Goal: Task Accomplishment & Management: Manage account settings

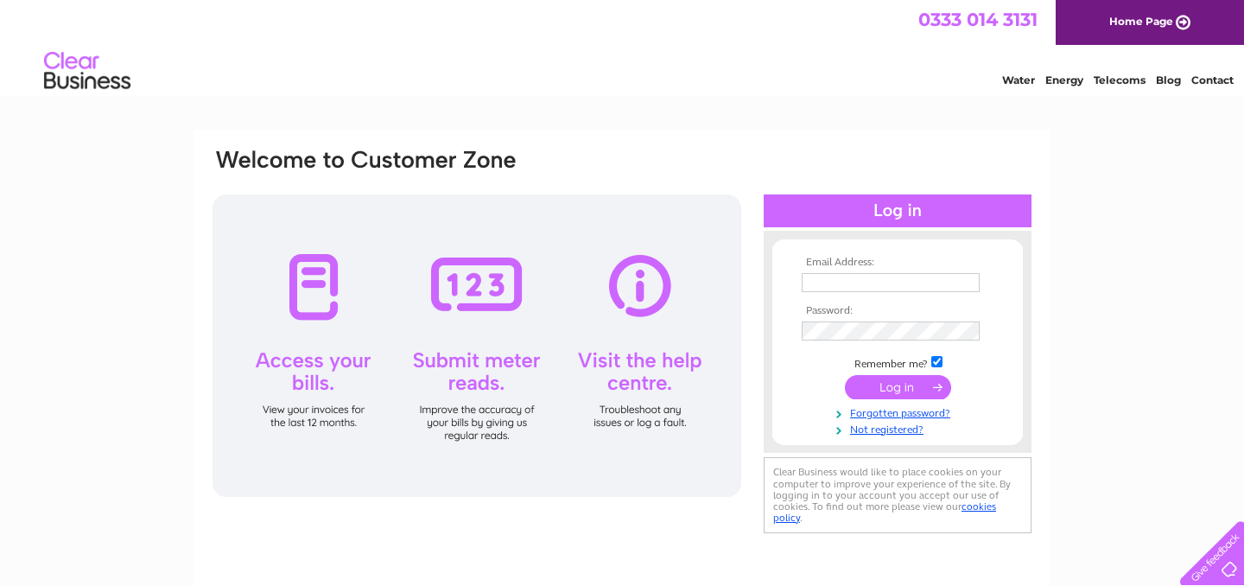
type input "info@prophirescotland.co.uk"
click at [908, 385] on input "submit" at bounding box center [898, 387] width 106 height 24
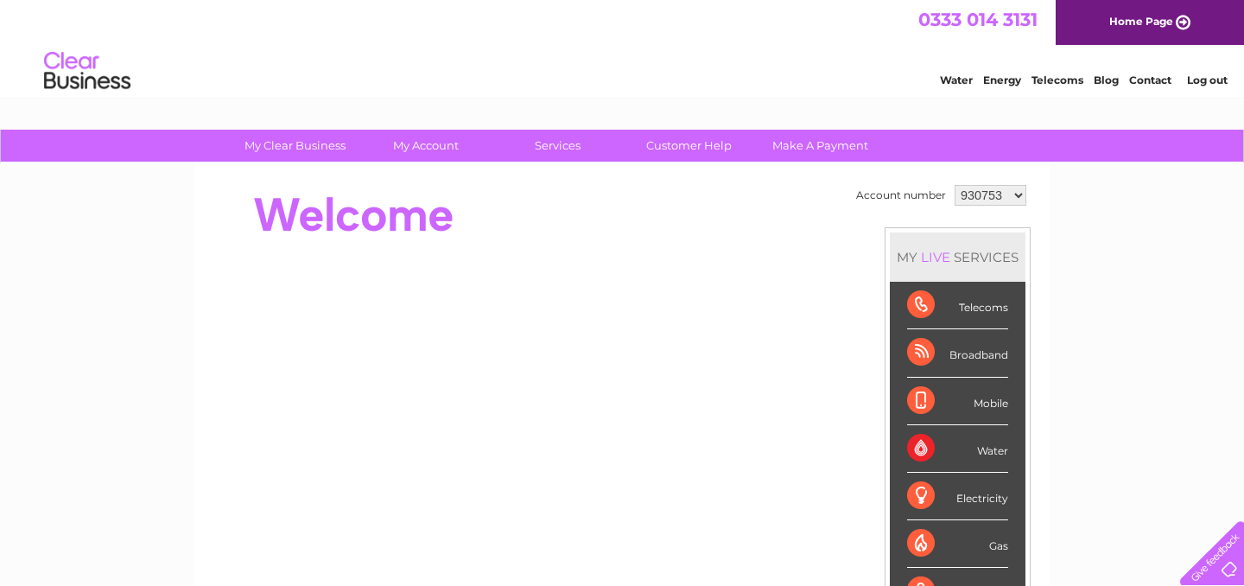
click at [1003, 197] on select "930753 1125003" at bounding box center [991, 195] width 72 height 21
select select "1125003"
click at [955, 185] on select "930753 1125003" at bounding box center [991, 195] width 72 height 21
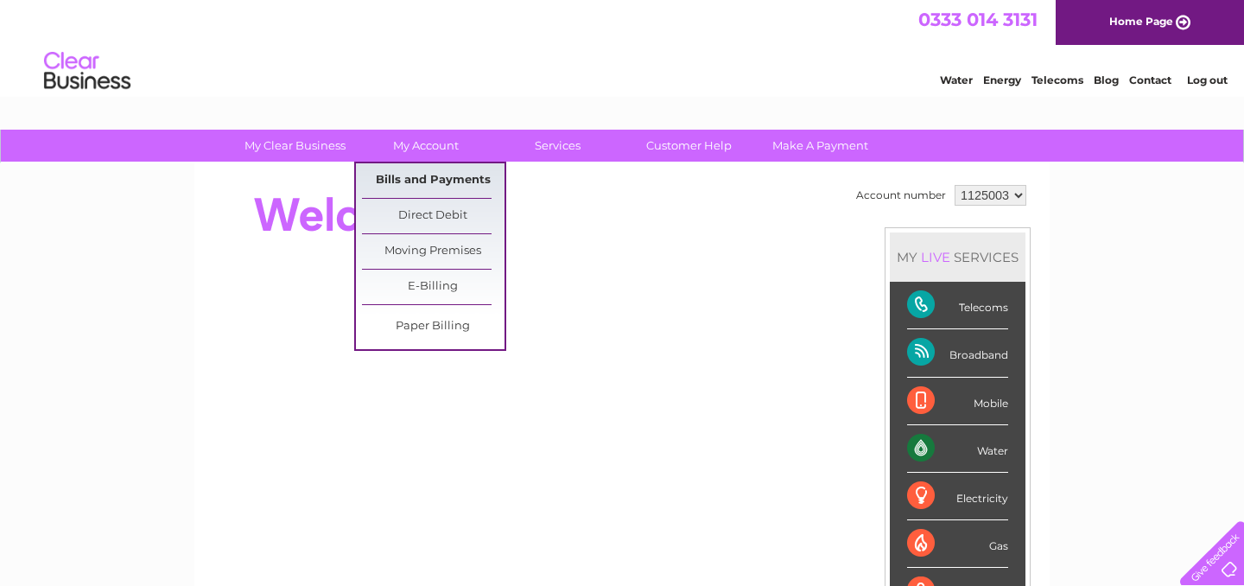
click at [443, 181] on link "Bills and Payments" at bounding box center [433, 180] width 143 height 35
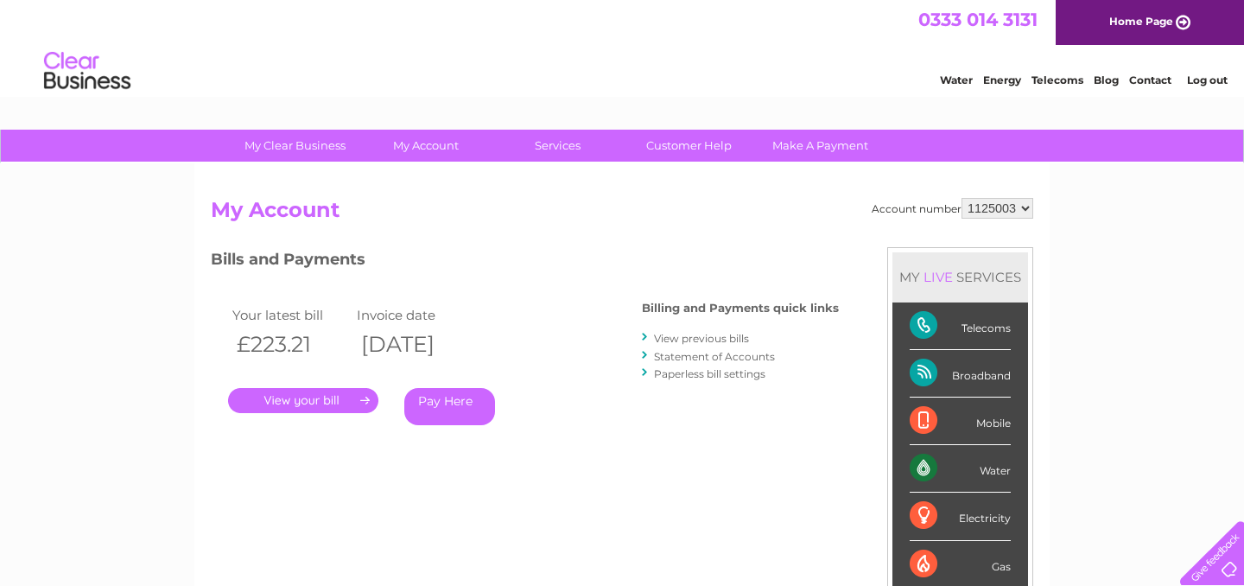
click at [319, 397] on link "." at bounding box center [303, 400] width 150 height 25
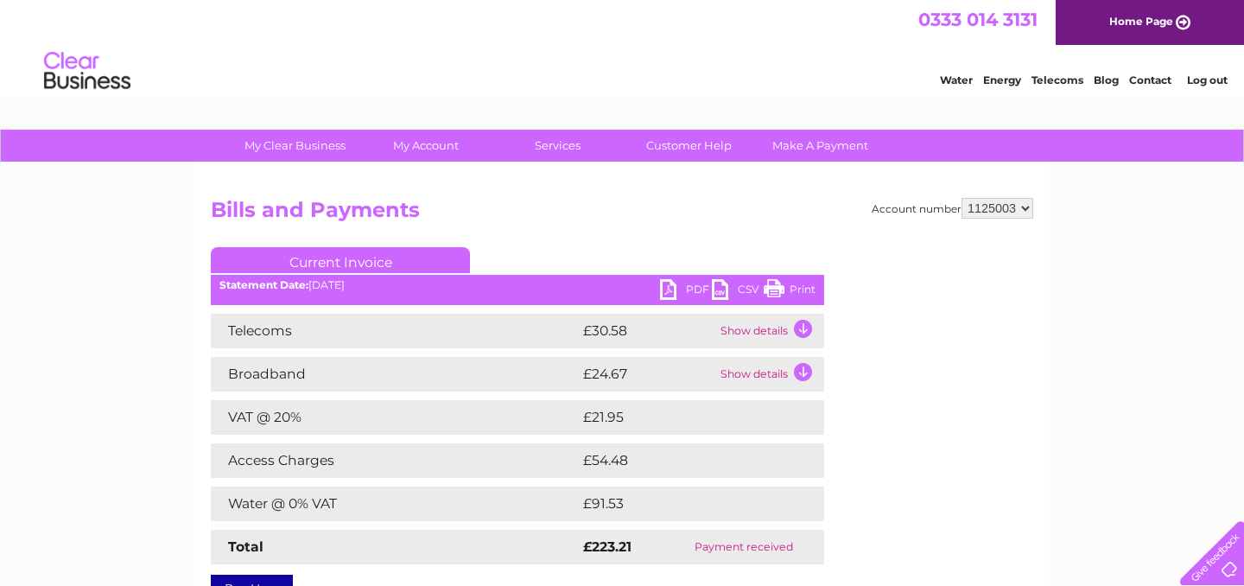
click at [690, 289] on link "PDF" at bounding box center [686, 291] width 52 height 25
